Goal: Information Seeking & Learning: Check status

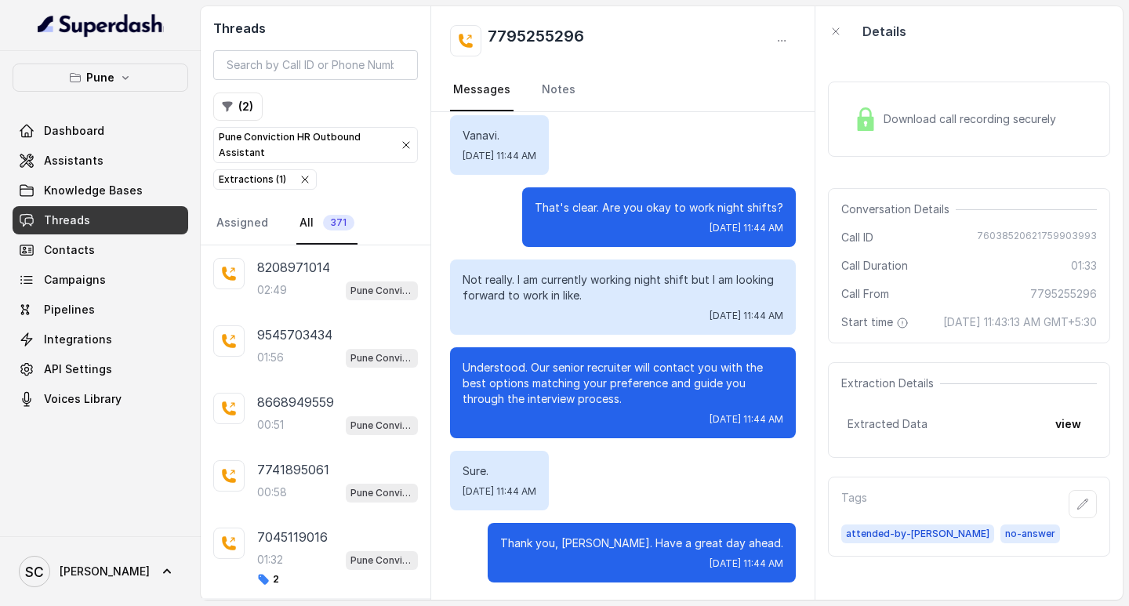
scroll to position [1307, 0]
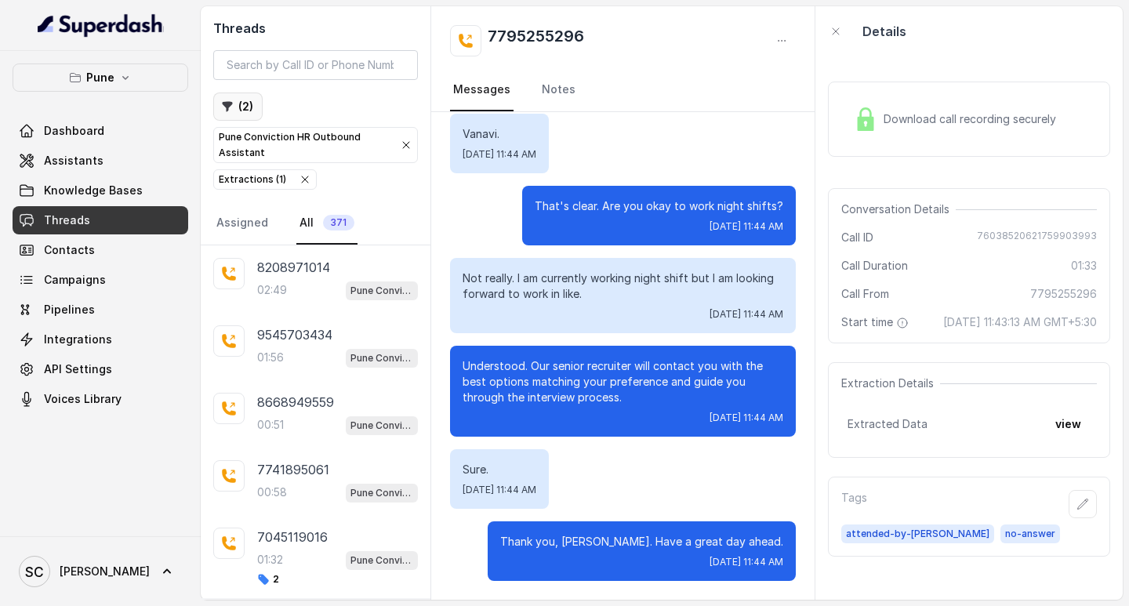
click at [238, 103] on button "( 2 )" at bounding box center [237, 107] width 49 height 28
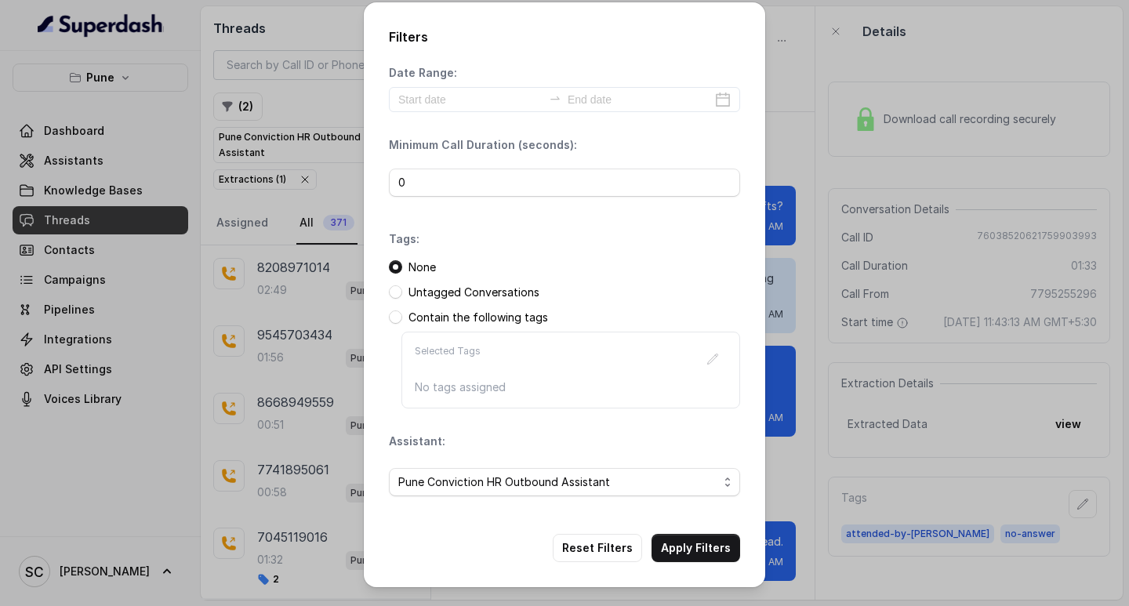
click at [311, 142] on div "Filters Date Range: Minimum Call Duration (seconds): 0 Tags: None Untagged Conv…" at bounding box center [564, 303] width 1129 height 606
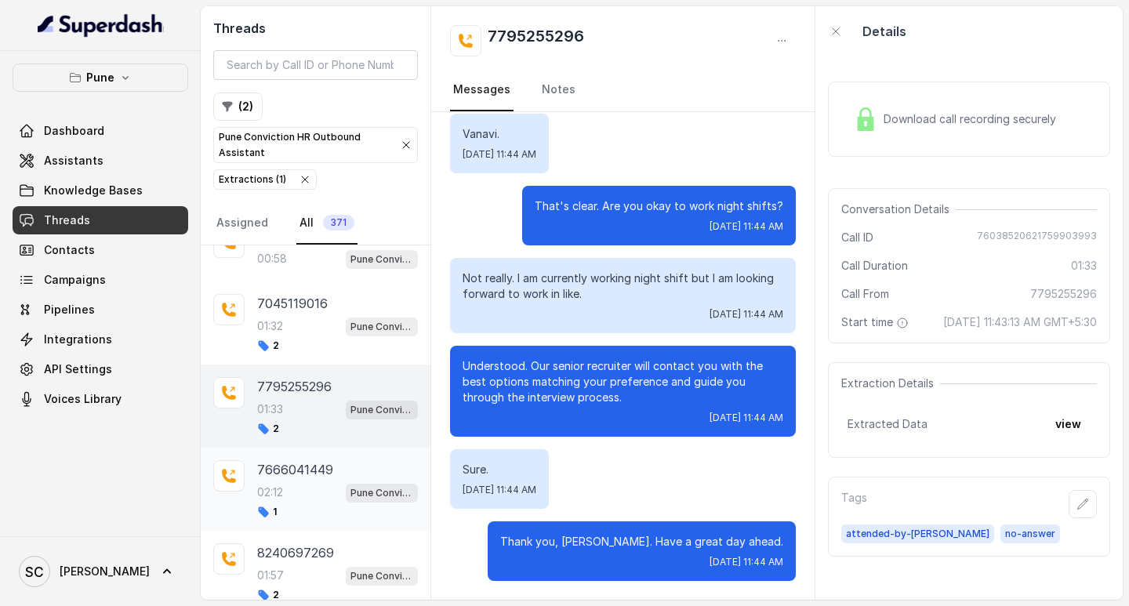
scroll to position [235, 0]
click at [275, 391] on p "7795255296" at bounding box center [294, 385] width 75 height 19
click at [322, 381] on p "7795255296" at bounding box center [294, 385] width 75 height 19
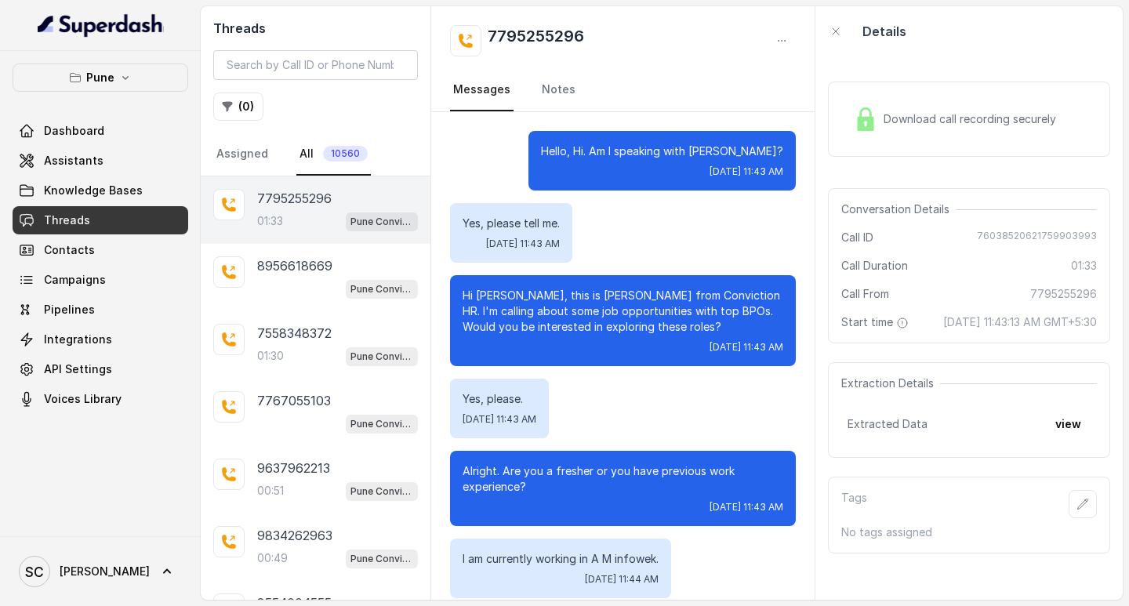
scroll to position [1307, 0]
